Goal: Navigation & Orientation: Find specific page/section

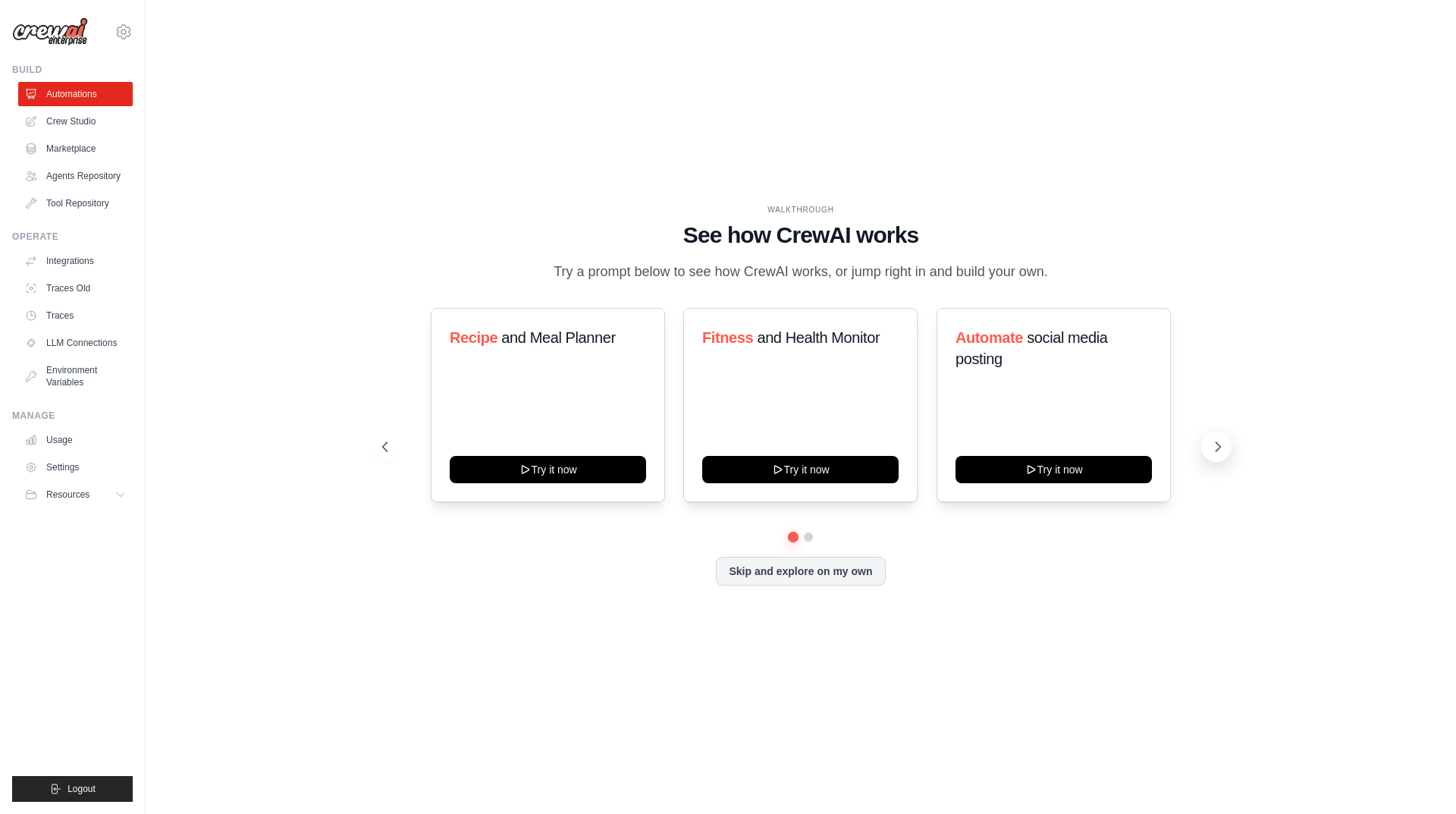
click at [1221, 443] on icon at bounding box center [1218, 447] width 15 height 15
click at [59, 433] on link "Usage" at bounding box center [77, 440] width 115 height 25
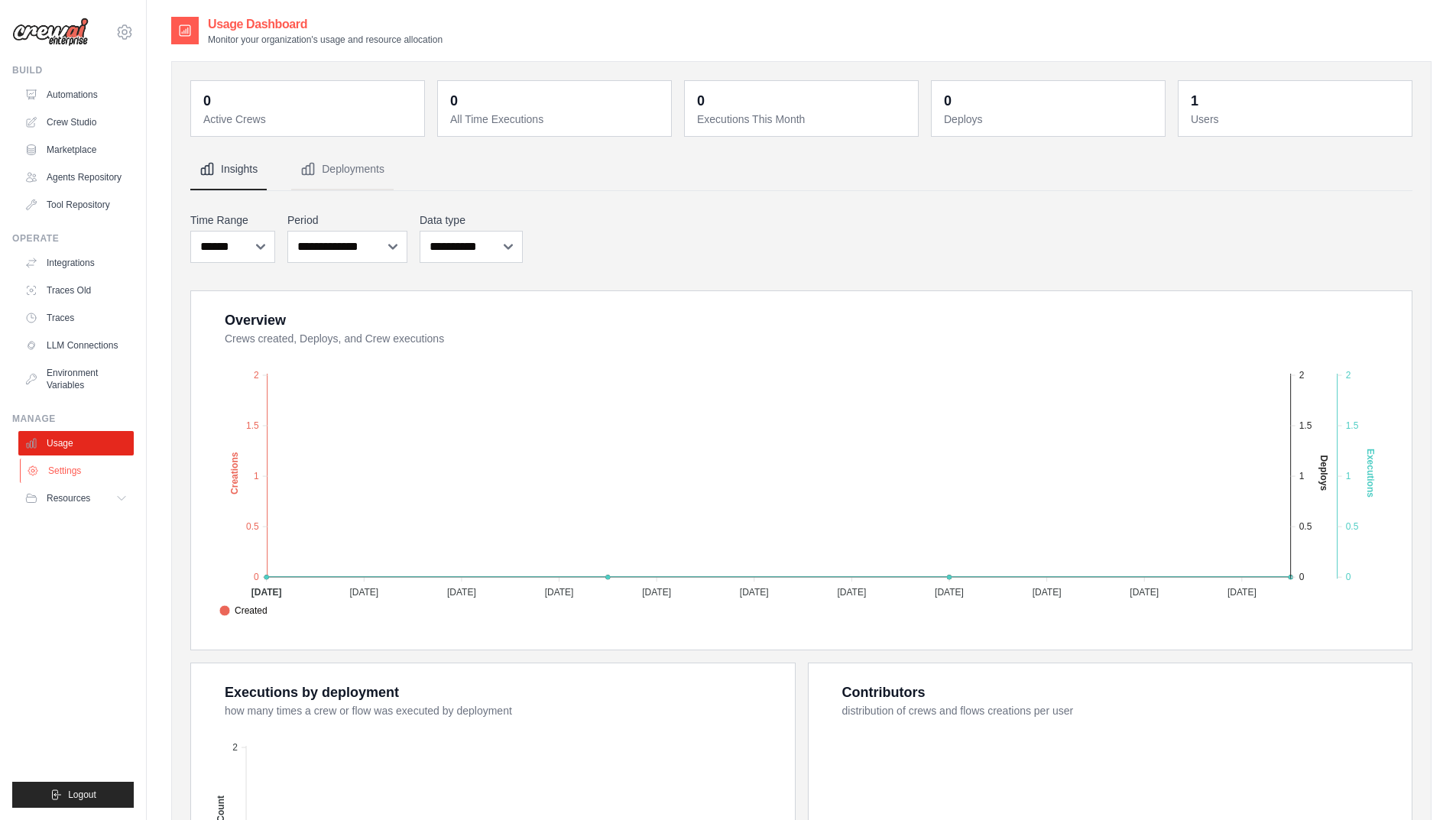
click at [92, 476] on link "Settings" at bounding box center [78, 471] width 116 height 25
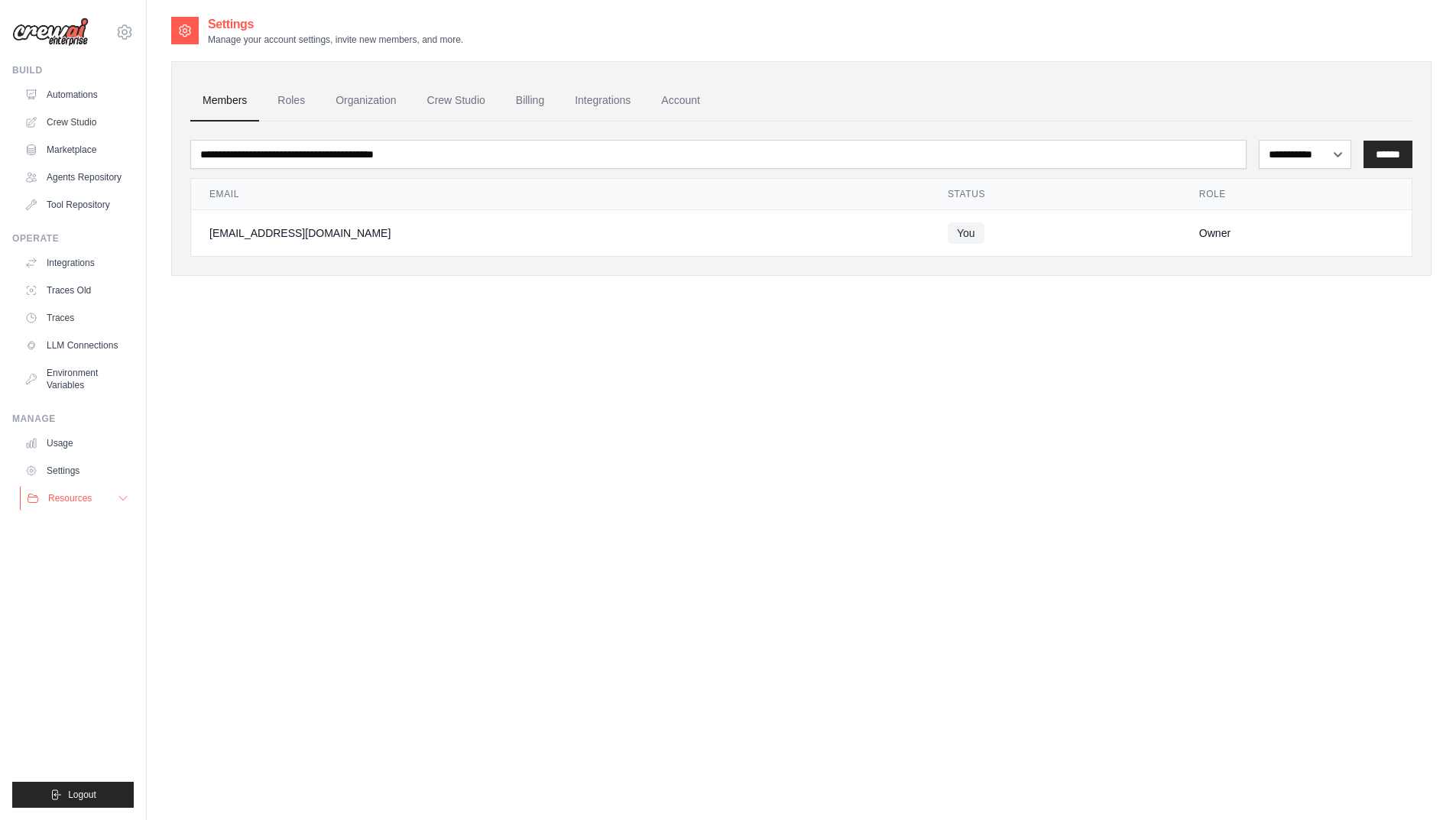
click at [78, 509] on button "Resources" at bounding box center [78, 498] width 116 height 25
click at [105, 663] on ul "Build Automations Crew Studio Marketplace Agents Repository GitHub" at bounding box center [73, 436] width 122 height 743
